Goal: Task Accomplishment & Management: Manage account settings

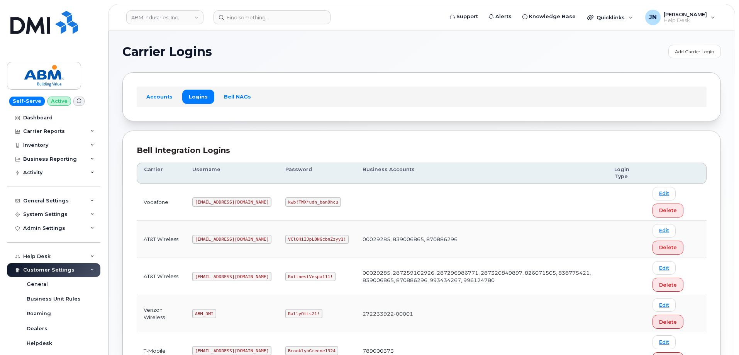
scroll to position [118, 0]
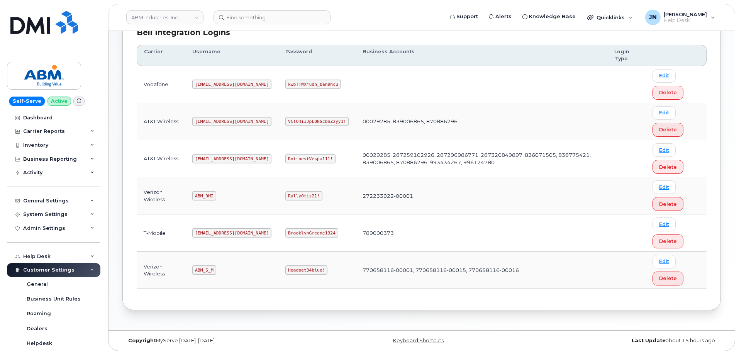
click at [210, 159] on code "abm@dminc.com" at bounding box center [231, 158] width 79 height 9
copy code "abm@dminc.com"
click at [285, 156] on code "RottnestVespa111!" at bounding box center [310, 158] width 50 height 9
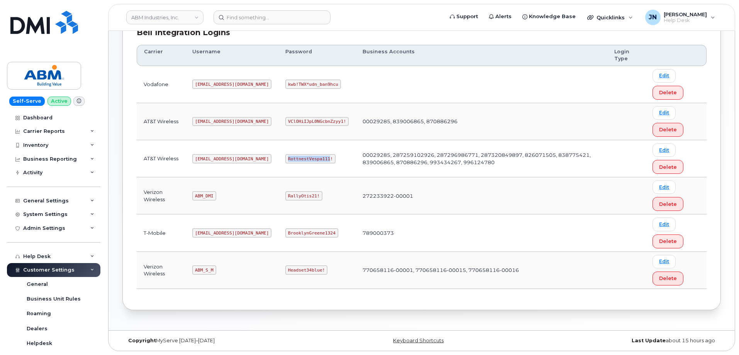
click at [285, 156] on code "RottnestVespa111!" at bounding box center [310, 158] width 50 height 9
copy code "RottnestVespa111!"
click at [201, 272] on code "ABM_S_M" at bounding box center [204, 269] width 24 height 9
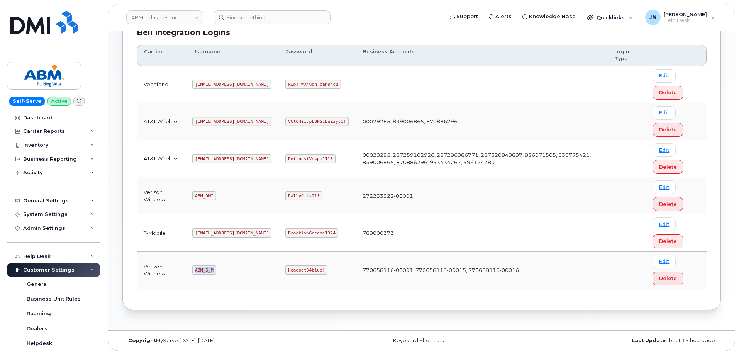
copy code "ABM_S_M"
click at [285, 269] on code "Headset34blue!" at bounding box center [306, 269] width 42 height 9
click at [285, 270] on code "Headset34blue!" at bounding box center [306, 269] width 42 height 9
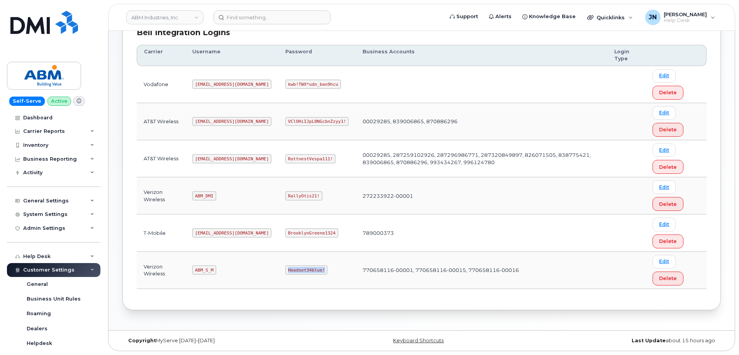
click at [285, 270] on code "Headset34blue!" at bounding box center [306, 269] width 42 height 9
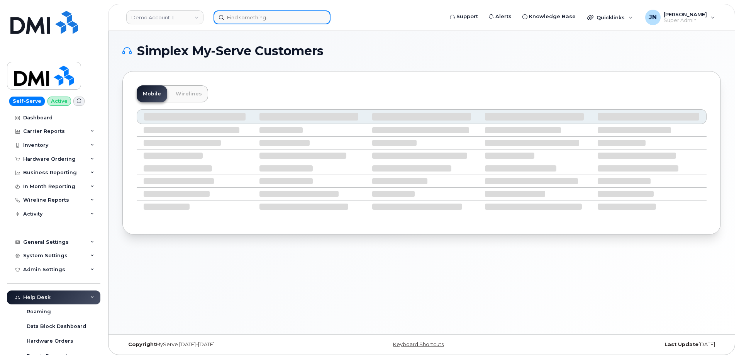
click at [268, 14] on input at bounding box center [272, 17] width 117 height 14
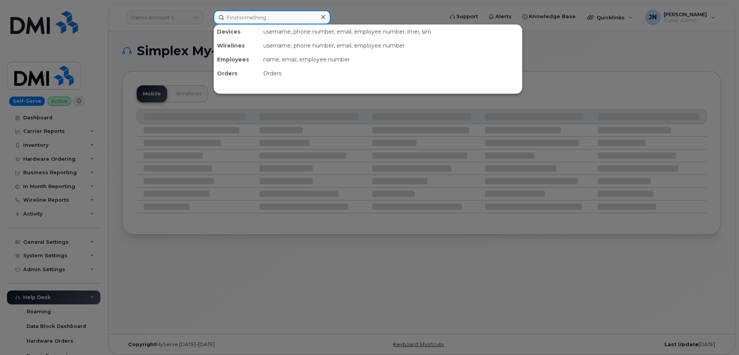
paste input "612.346.8796"
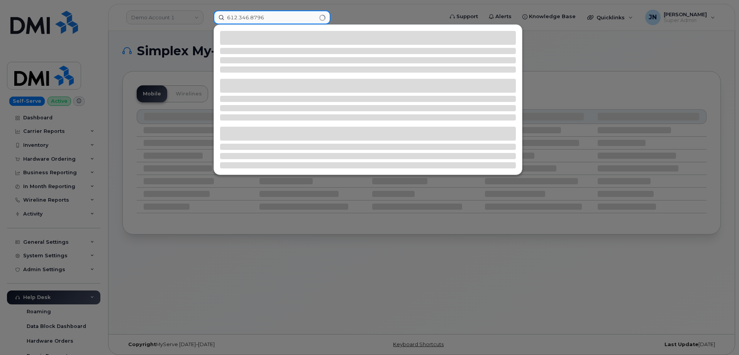
type input "612.346.8796"
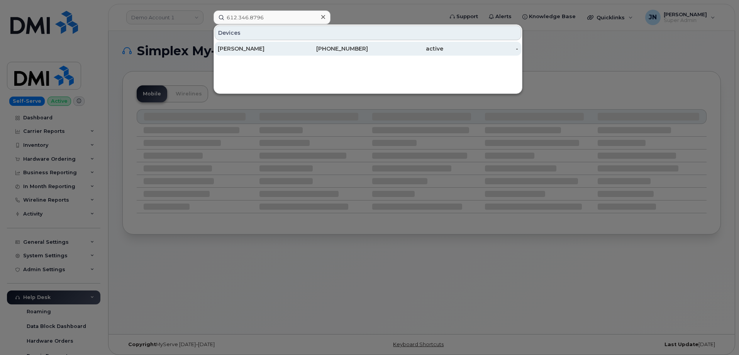
click at [253, 49] on div "CARLOS MORALES" at bounding box center [255, 49] width 75 height 8
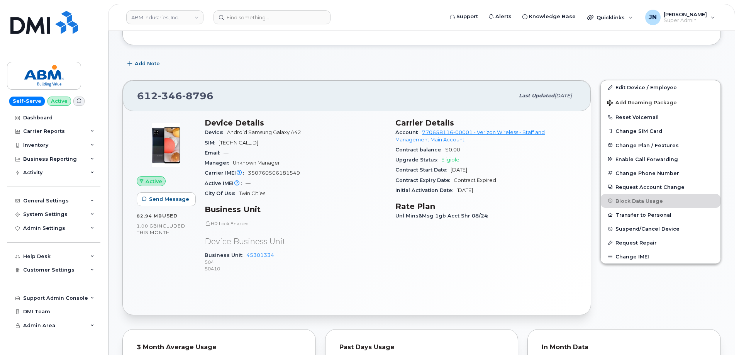
scroll to position [103, 0]
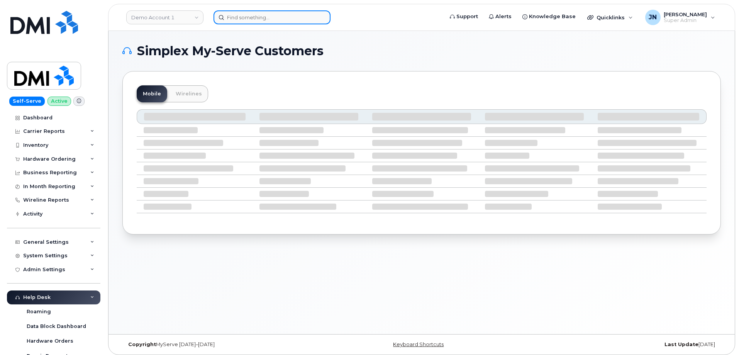
click at [308, 18] on input at bounding box center [272, 17] width 117 height 14
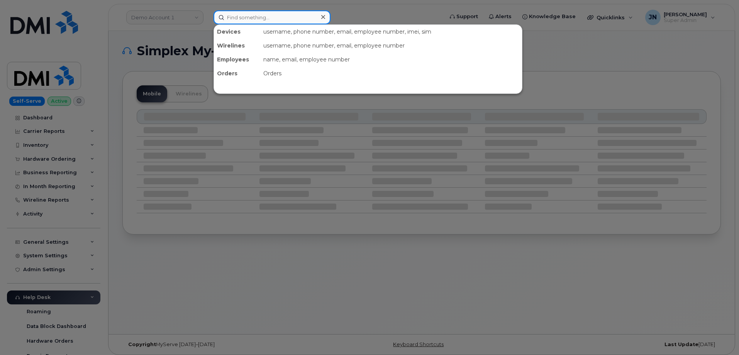
paste input "3126179232"
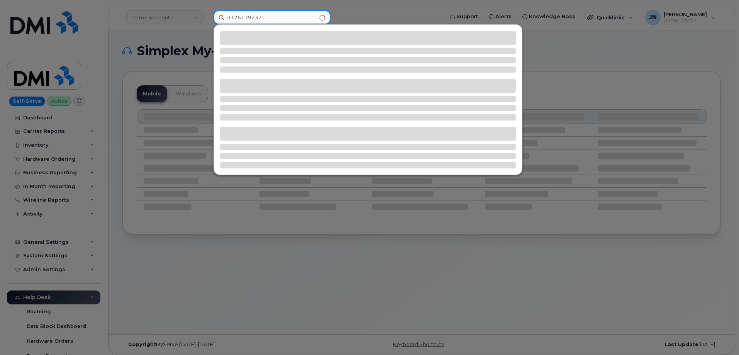
type input "3126179232"
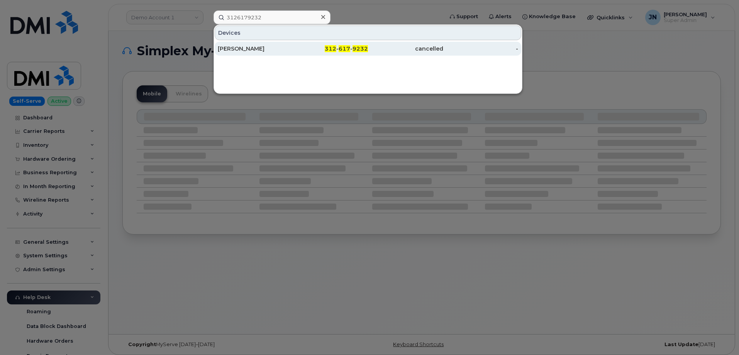
click at [331, 47] on span "312" at bounding box center [331, 48] width 12 height 7
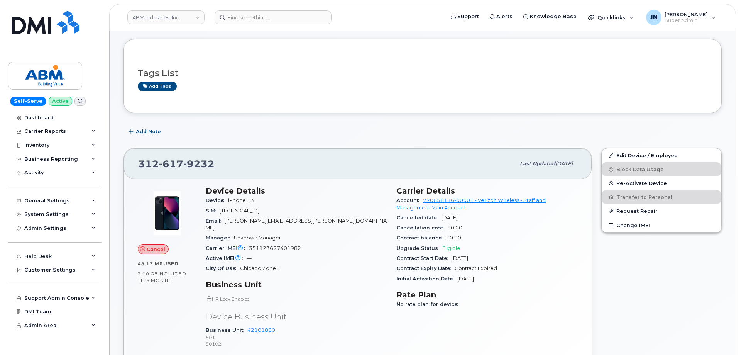
scroll to position [51, 0]
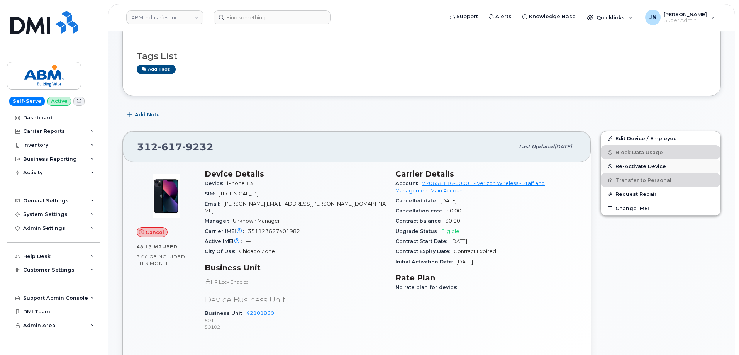
click at [634, 168] on span "Re-Activate Device" at bounding box center [641, 166] width 51 height 6
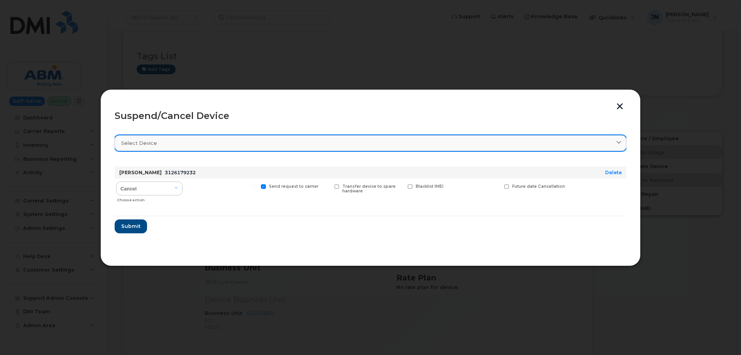
click at [550, 140] on div "Select device" at bounding box center [370, 142] width 499 height 7
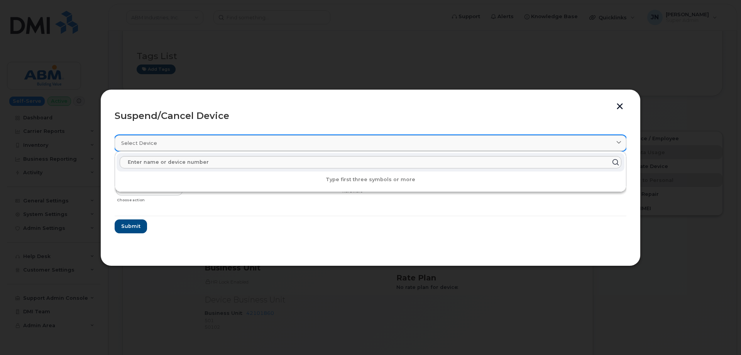
click at [548, 142] on div "Select device" at bounding box center [370, 142] width 499 height 7
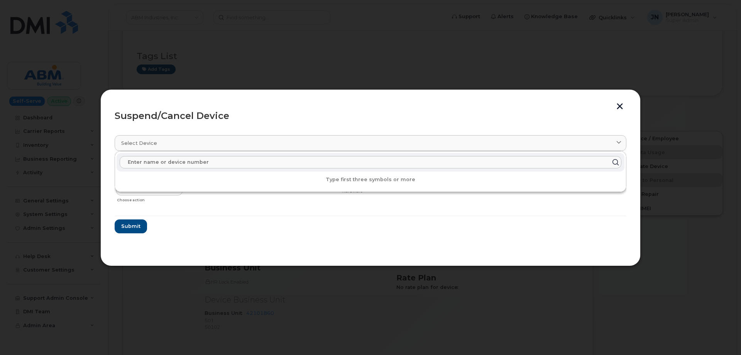
click at [329, 165] on input "text" at bounding box center [371, 162] width 502 height 12
paste input "3126179232"
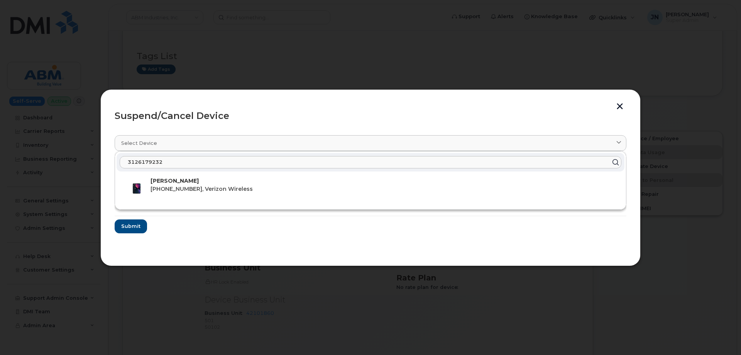
type input "3126179232"
click at [193, 188] on span "[PHONE_NUMBER], Verizon Wireless" at bounding box center [202, 188] width 102 height 7
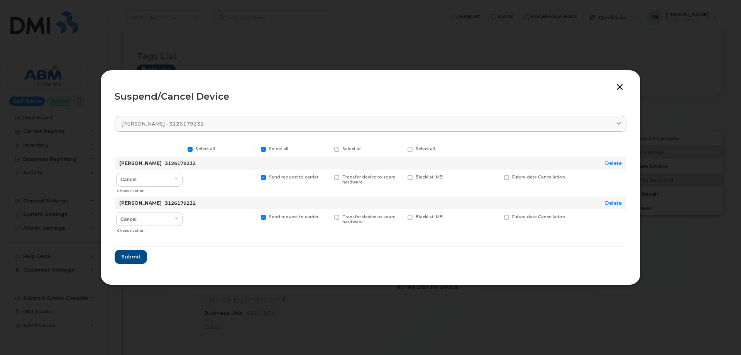
click at [617, 87] on button "button" at bounding box center [620, 88] width 12 height 8
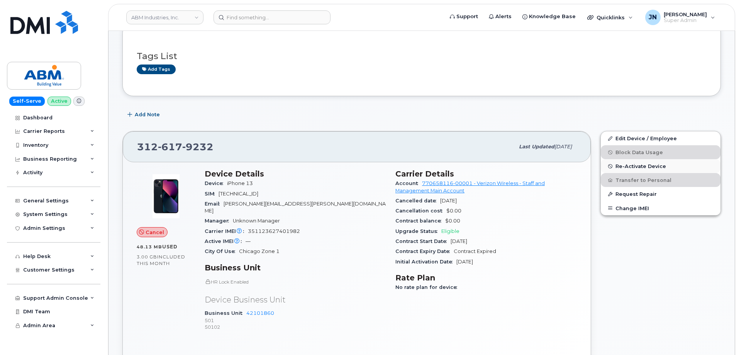
click at [628, 165] on span "Re-Activate Device" at bounding box center [641, 166] width 51 height 6
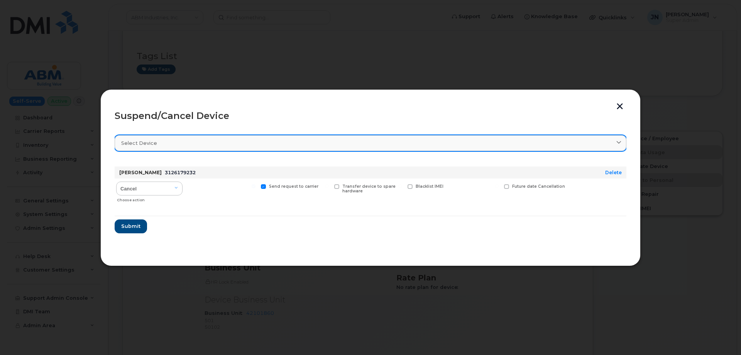
click at [215, 144] on div "Select device" at bounding box center [370, 142] width 499 height 7
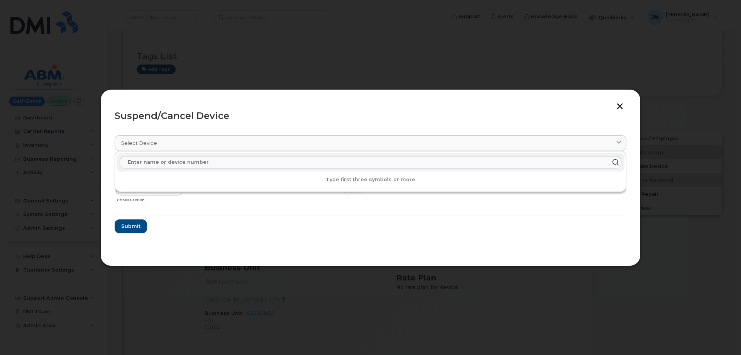
drag, startPoint x: 216, startPoint y: 144, endPoint x: 147, endPoint y: 161, distance: 71.2
click at [147, 161] on input "text" at bounding box center [371, 162] width 502 height 12
paste input "3126179232"
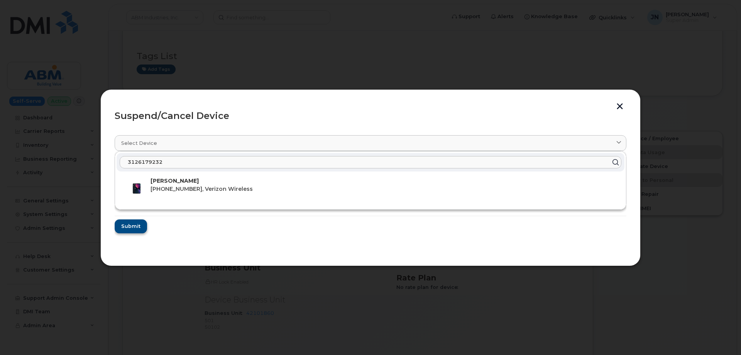
type input "3126179232"
click at [134, 228] on span "Submit" at bounding box center [130, 225] width 19 height 7
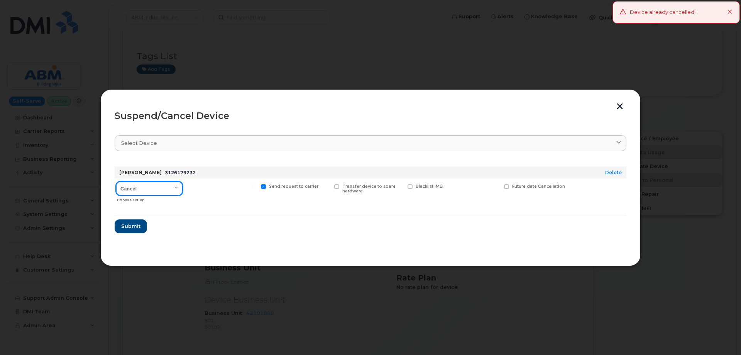
click at [174, 187] on select "Cancel Suspend - Reduced Rate Suspend - Full Rate Suspend - Lost Device/Stolen …" at bounding box center [149, 188] width 66 height 14
select select "[object Object]"
click at [116, 181] on select "Cancel Suspend - Reduced Rate Suspend - Full Rate Suspend - Lost Device/Stolen …" at bounding box center [149, 188] width 66 height 14
